Goal: Information Seeking & Learning: Get advice/opinions

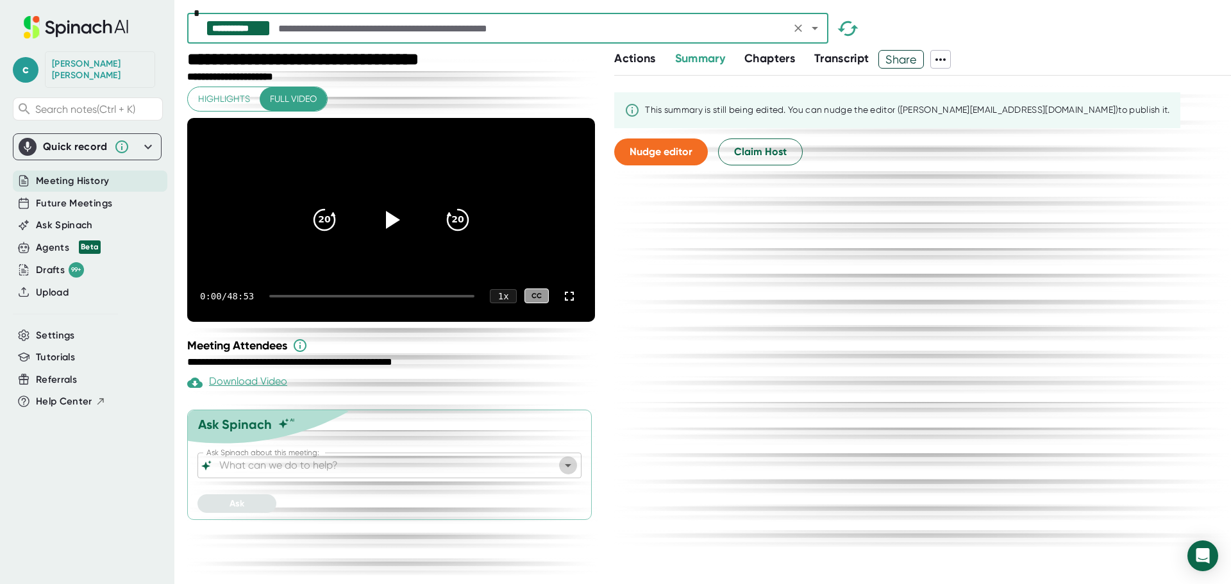
click at [568, 473] on icon "Open" at bounding box center [567, 465] width 15 height 15
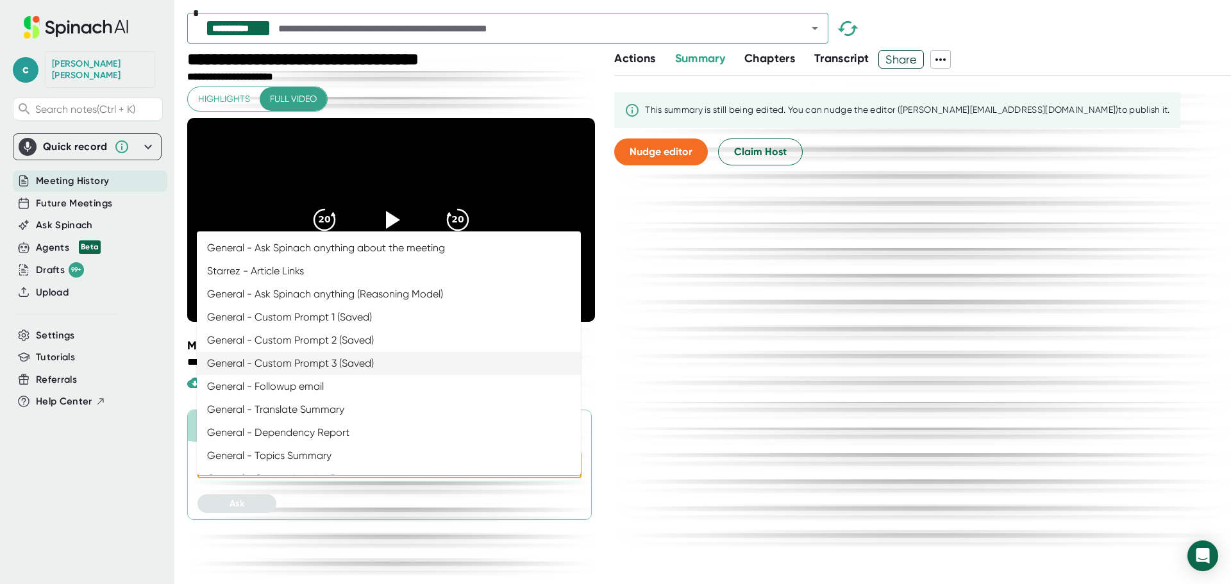
click at [377, 360] on li "General - Custom Prompt 3 (Saved)" at bounding box center [389, 363] width 384 height 23
type input "General - Custom Prompt 3 (Saved)"
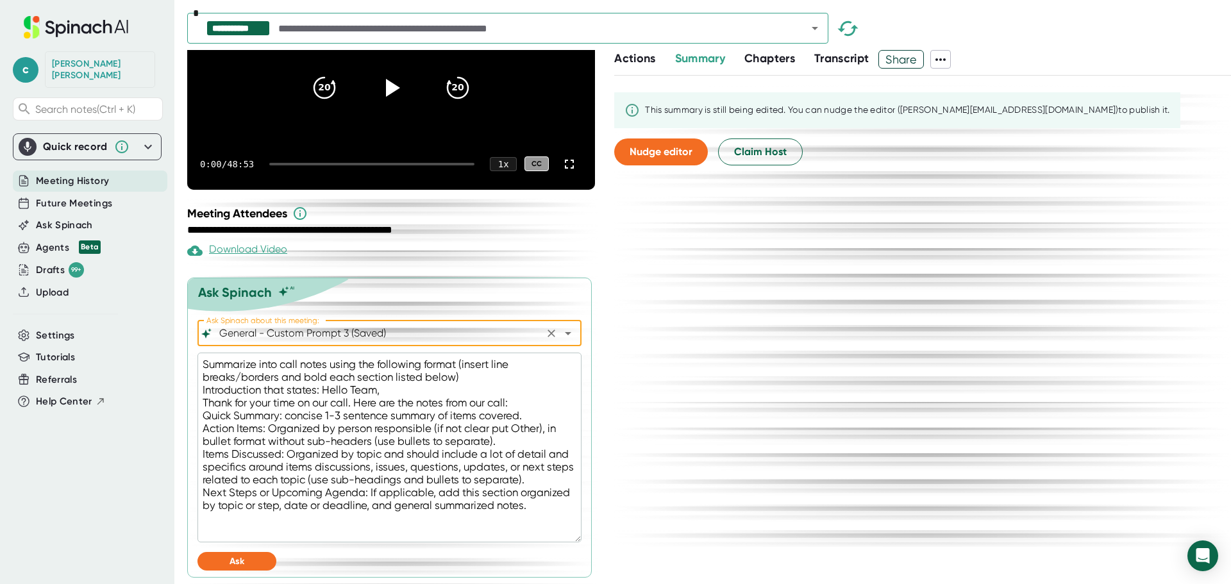
scroll to position [152, 0]
click at [242, 561] on span "Ask" at bounding box center [236, 561] width 15 height 11
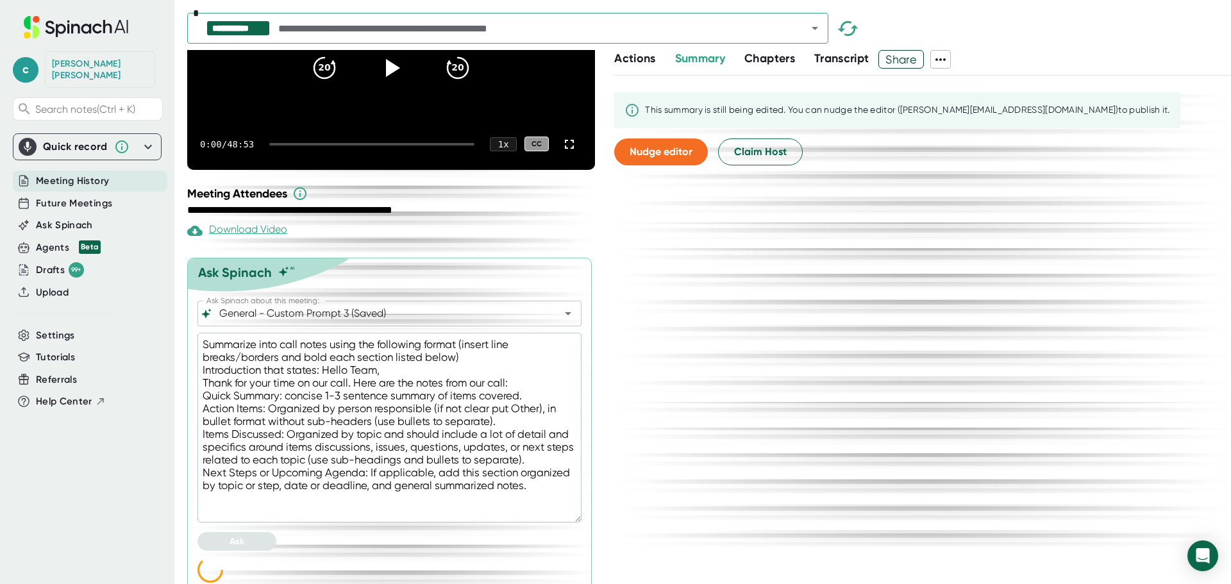
type textarea "x"
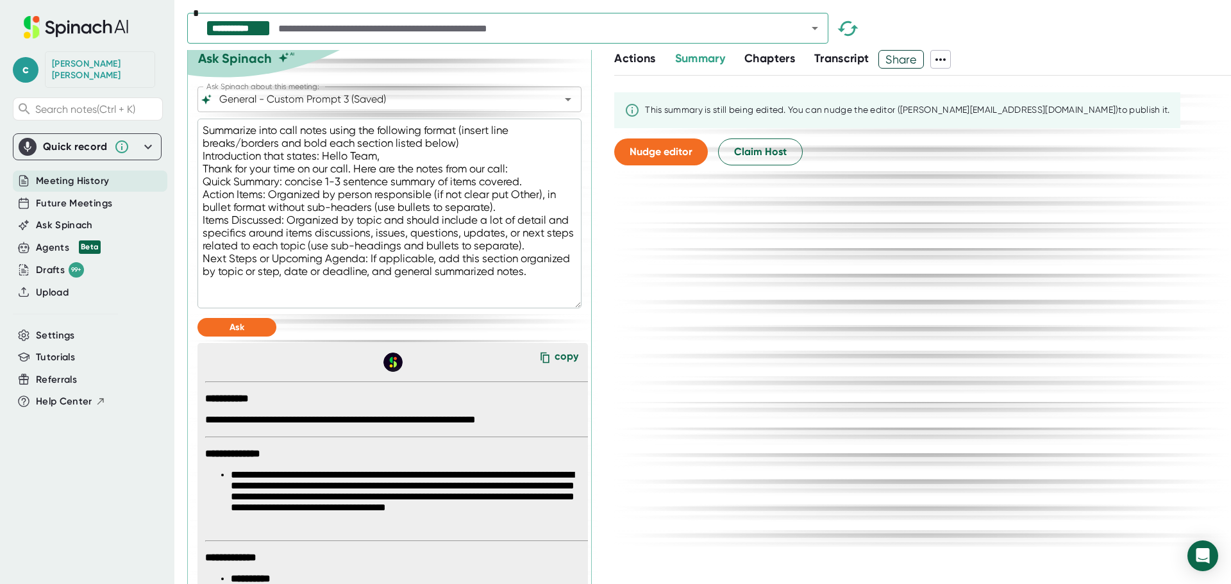
scroll to position [472, 0]
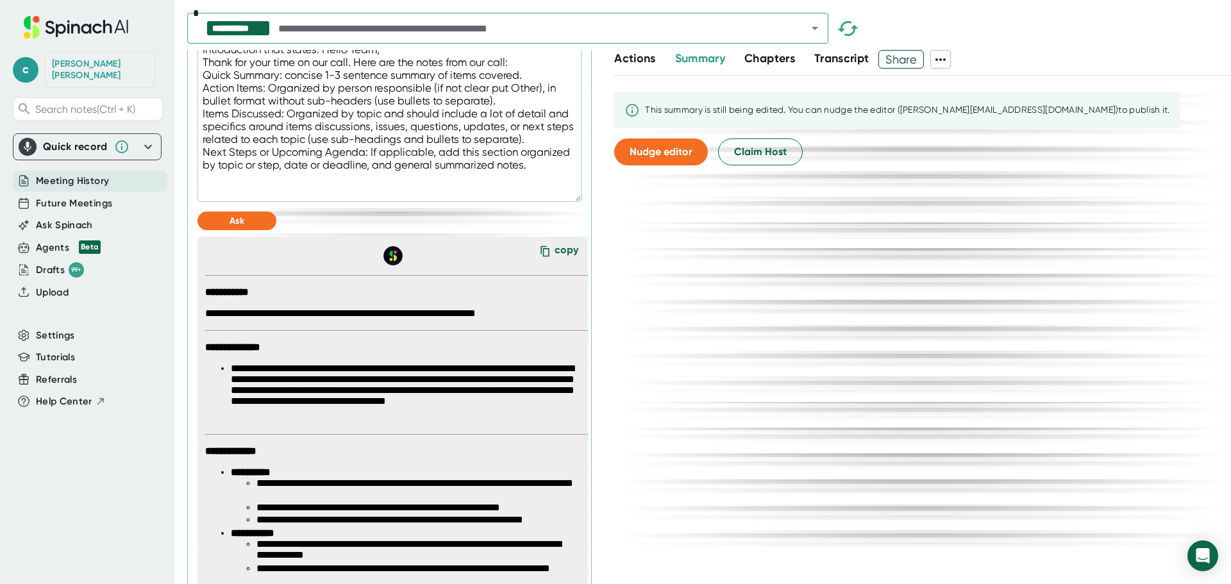
click at [554, 261] on div "copy" at bounding box center [566, 252] width 24 height 17
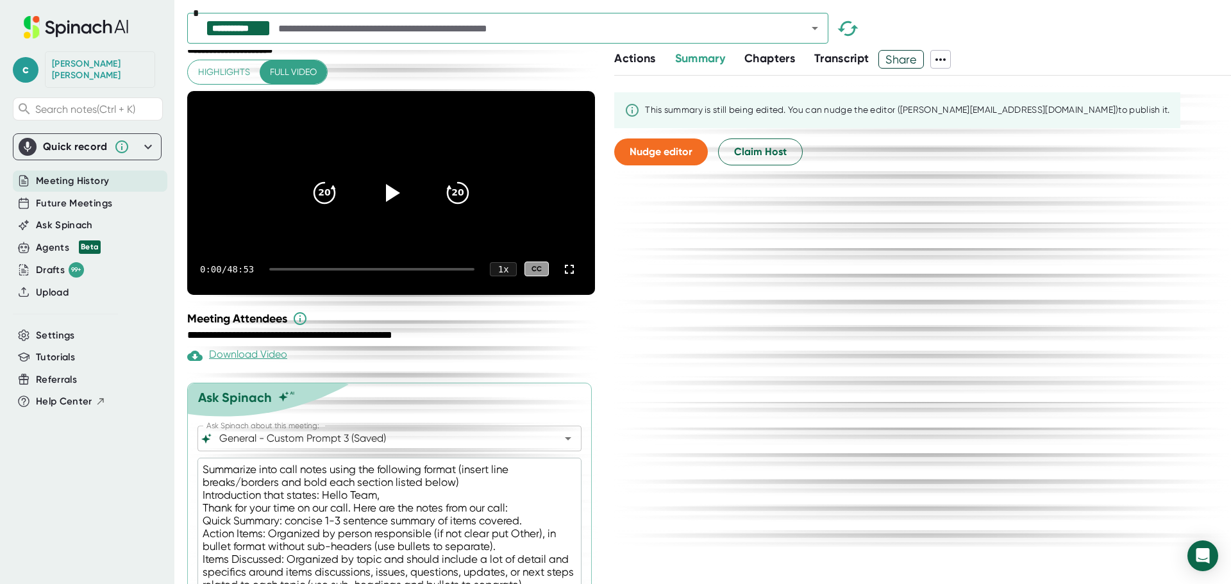
scroll to position [0, 0]
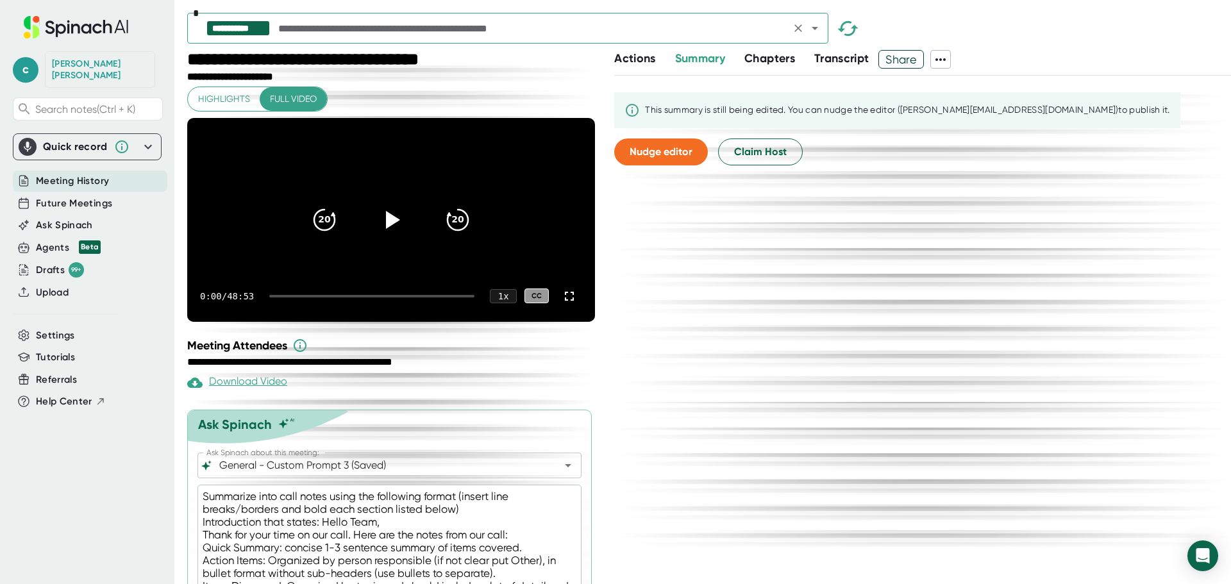
click at [813, 31] on icon "Open" at bounding box center [814, 28] width 15 height 15
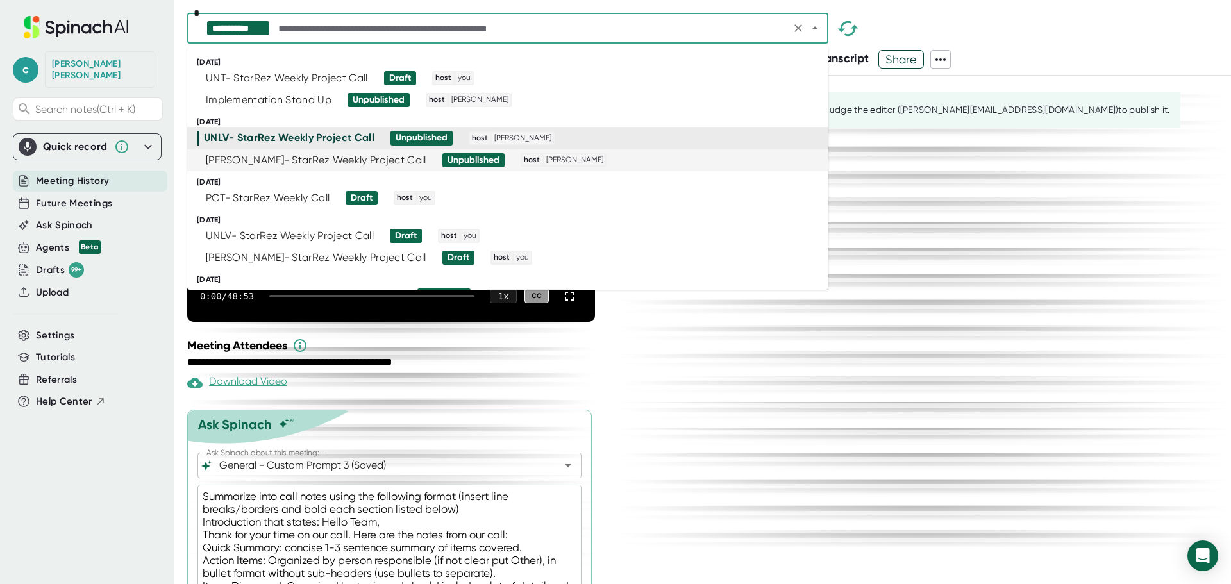
click at [239, 165] on div "[PERSON_NAME]- StarRez Weekly Project Call" at bounding box center [316, 160] width 221 height 13
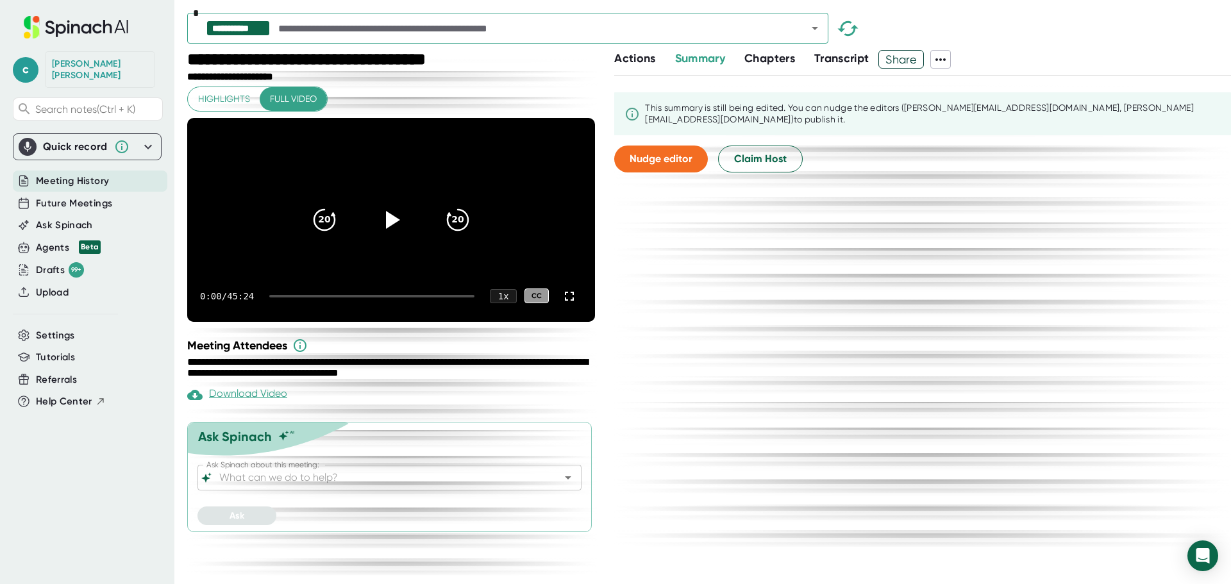
click at [251, 403] on div "Download Video" at bounding box center [237, 394] width 100 height 15
